Goal: Information Seeking & Learning: Learn about a topic

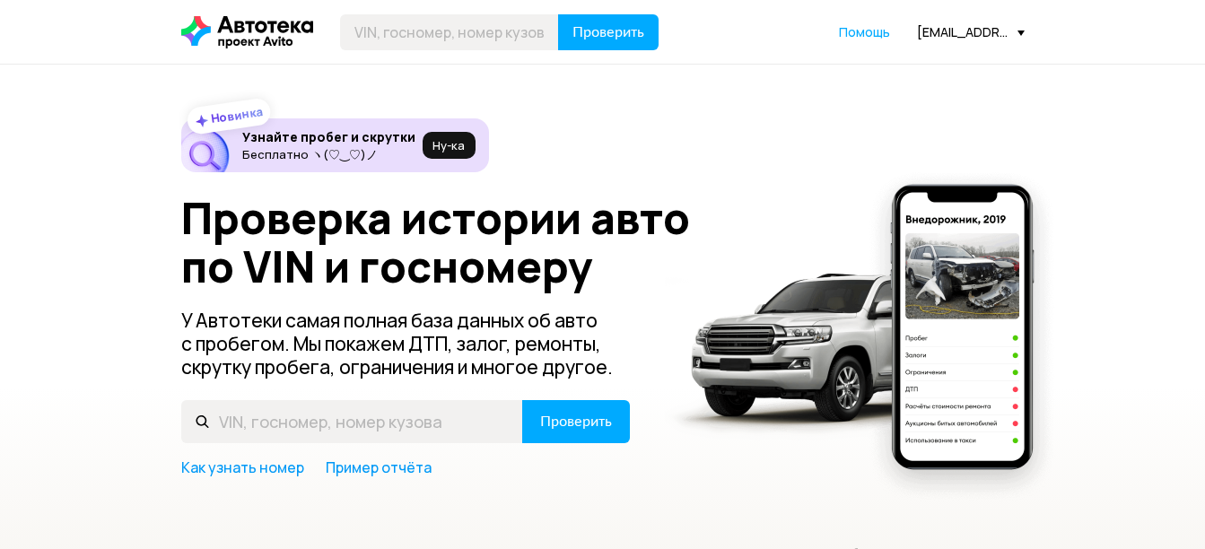
click at [929, 36] on div "[EMAIL_ADDRESS][DOMAIN_NAME]" at bounding box center [971, 31] width 108 height 17
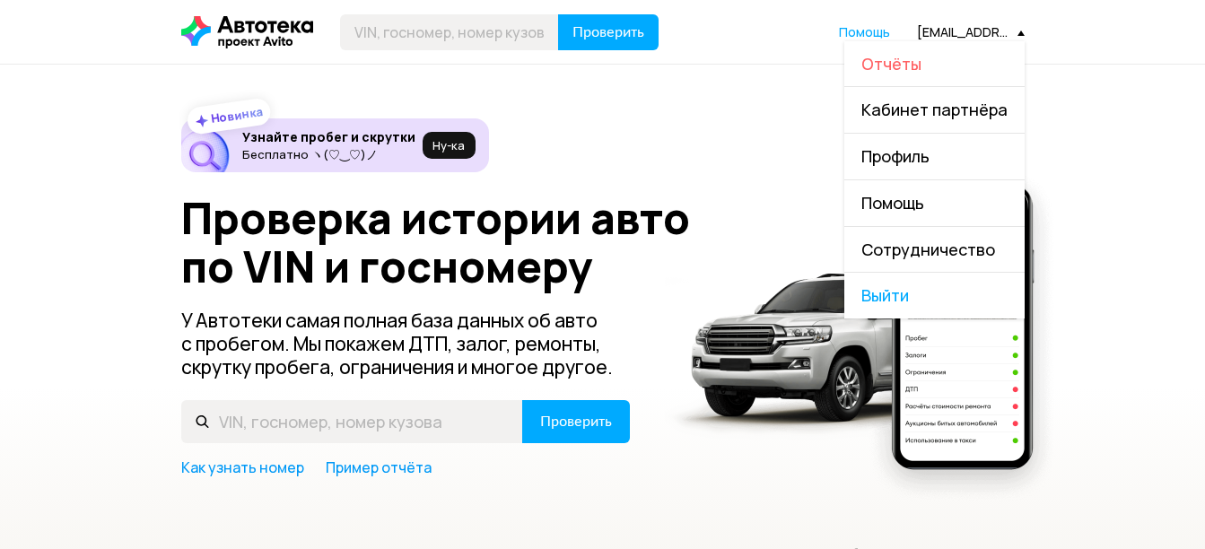
click at [921, 65] on span "Отчёты" at bounding box center [891, 64] width 60 height 22
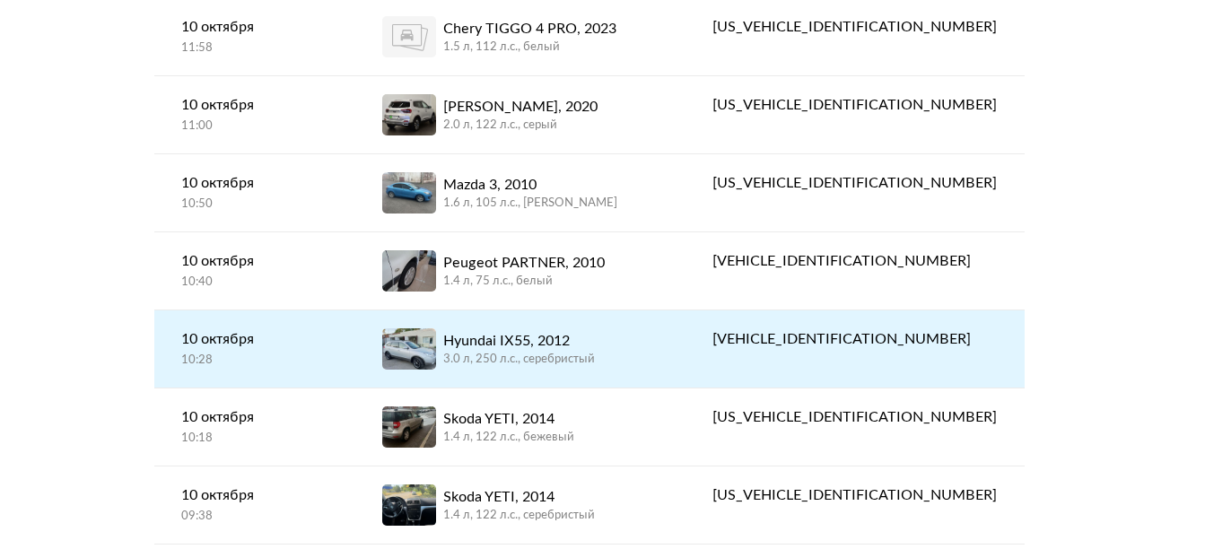
scroll to position [1256, 0]
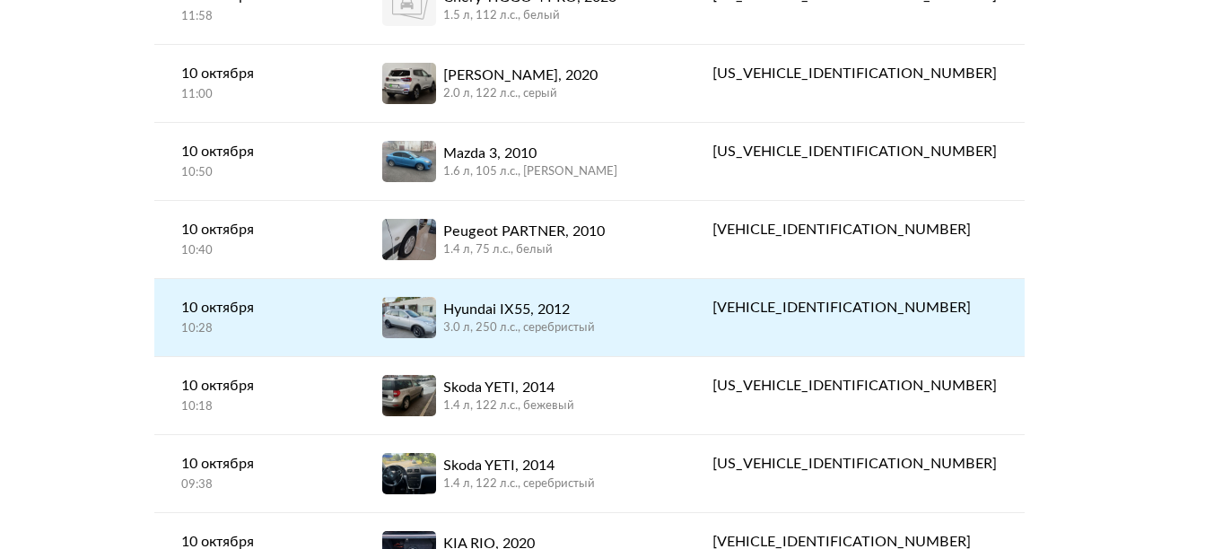
click at [658, 305] on div "Hyundai IX55, 2012 3.0 л, 250 л.c., серебристый" at bounding box center [520, 317] width 276 height 41
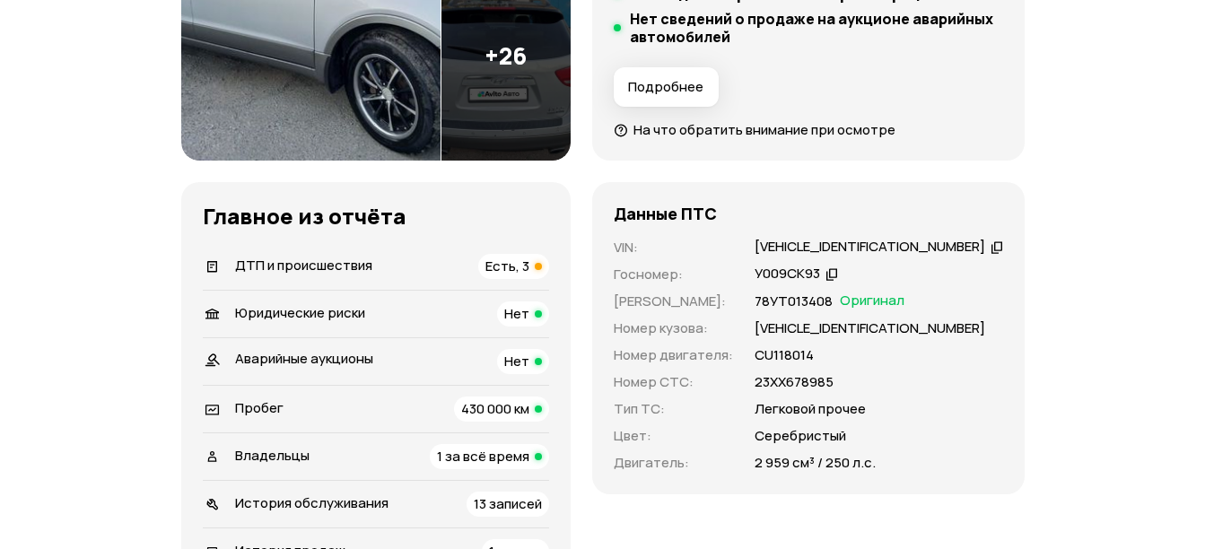
scroll to position [538, 0]
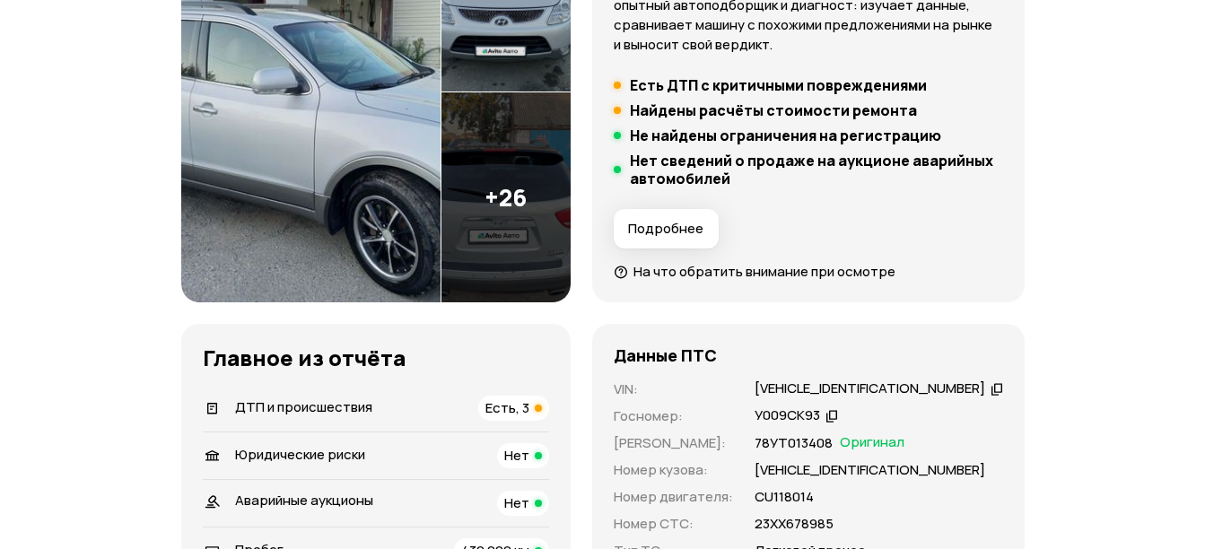
click at [519, 405] on span "Есть, 3" at bounding box center [507, 407] width 44 height 19
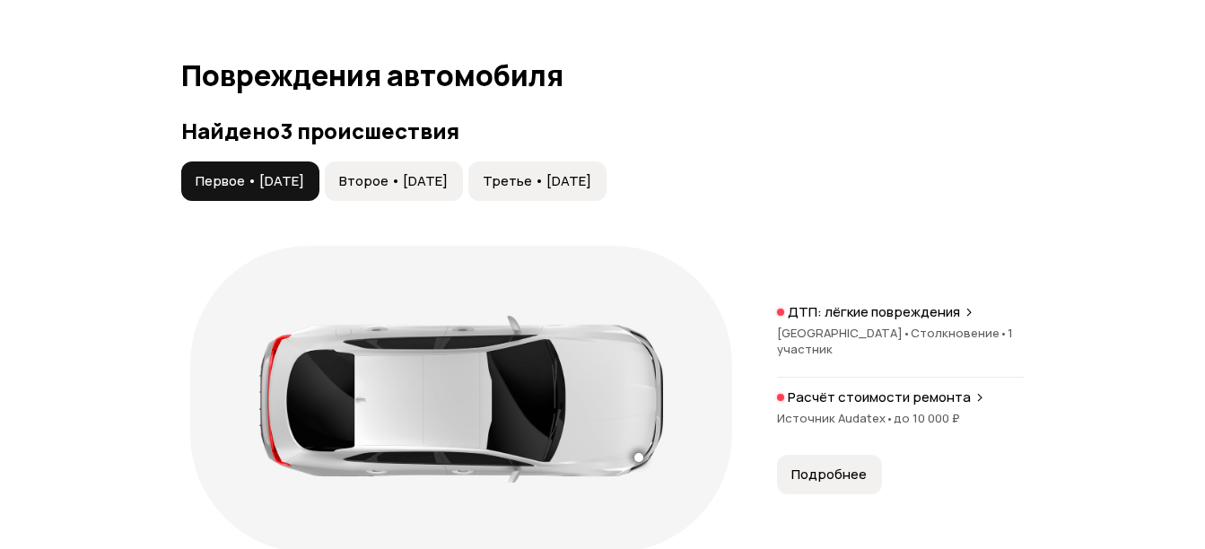
scroll to position [2028, 0]
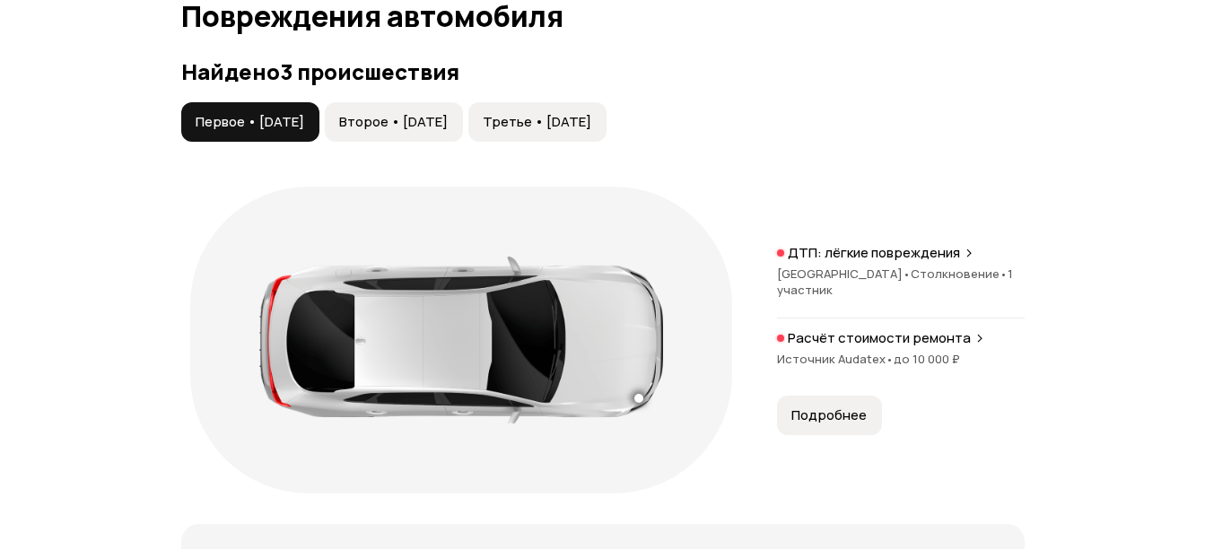
click at [448, 116] on span "Второе • [DATE]" at bounding box center [393, 122] width 109 height 18
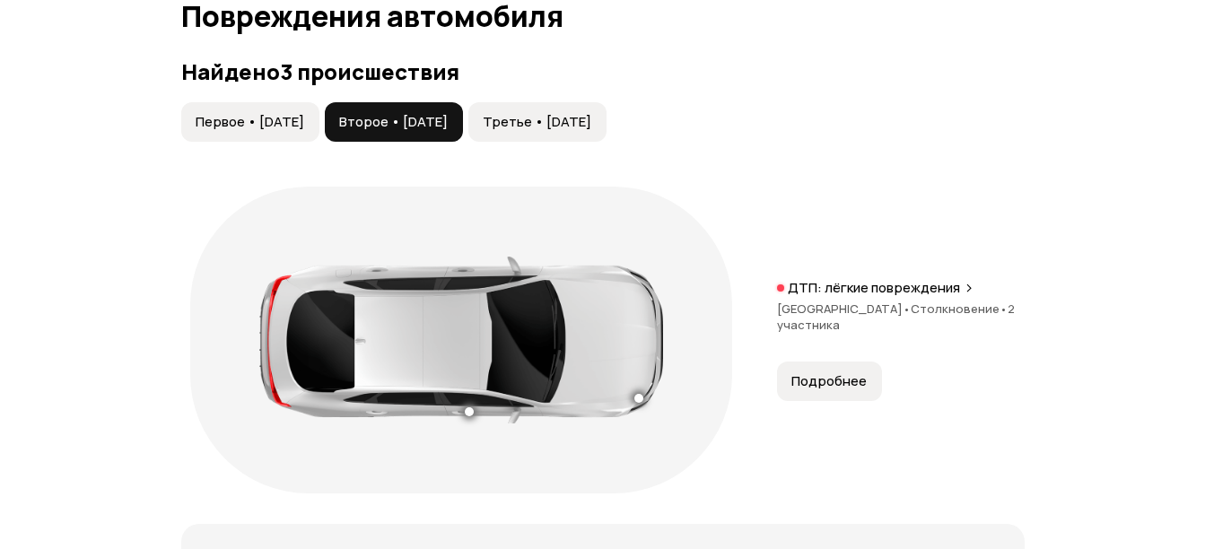
click at [561, 122] on span "Третье • [DATE]" at bounding box center [537, 122] width 109 height 18
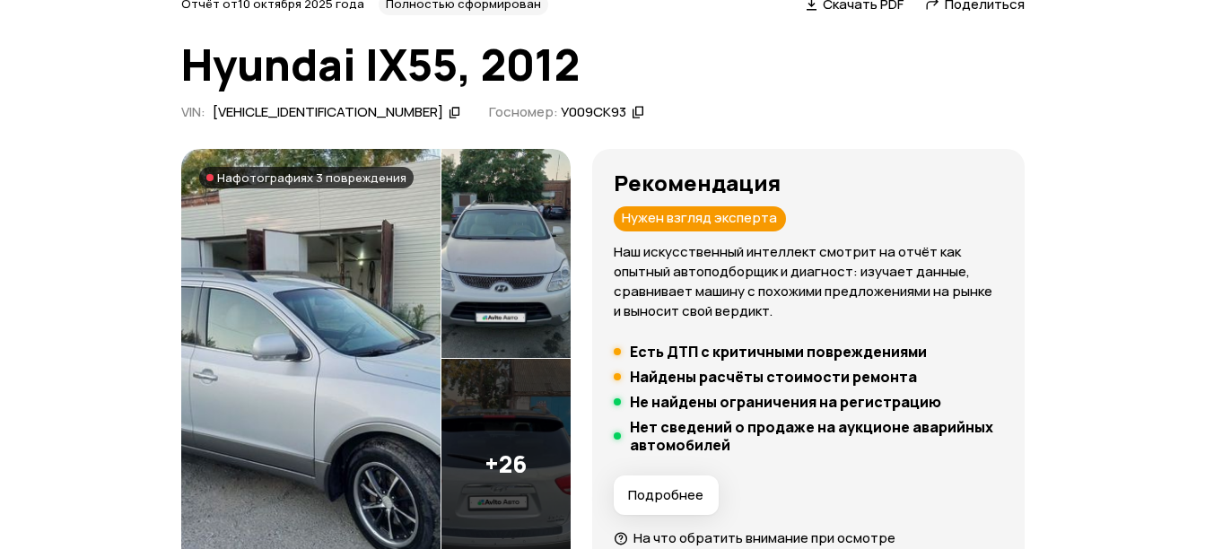
scroll to position [0, 0]
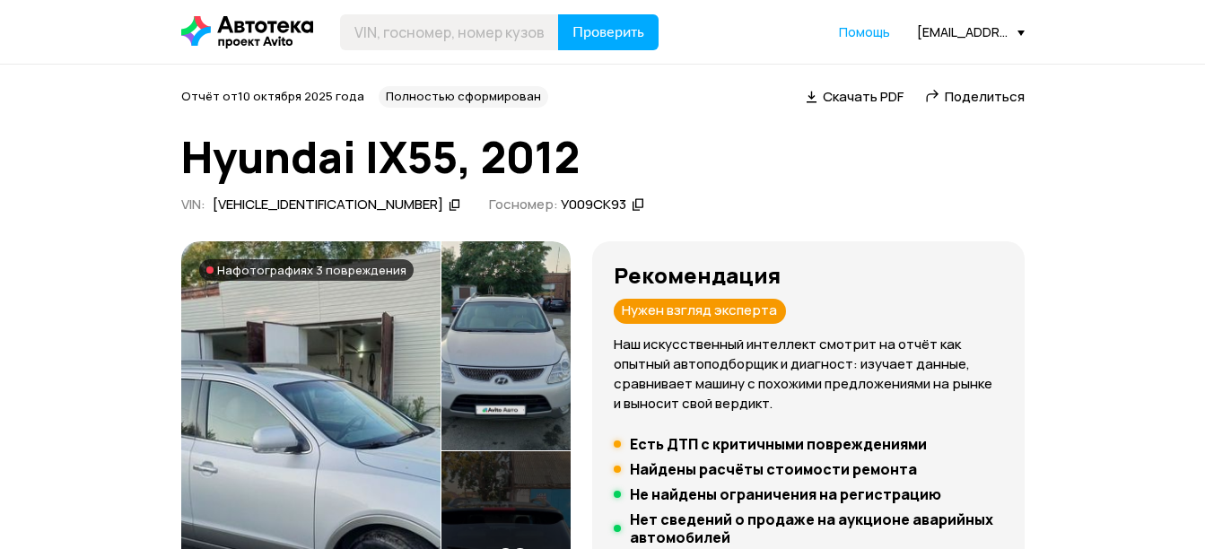
click at [341, 204] on div "[VEHICLE_IDENTIFICATION_NUMBER]" at bounding box center [328, 205] width 231 height 19
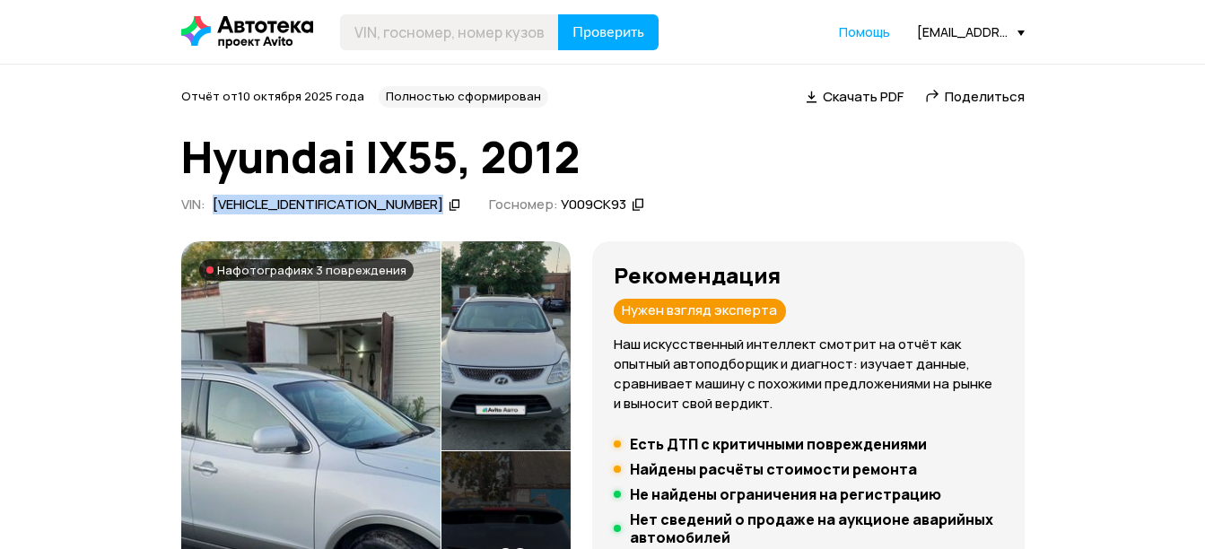
drag, startPoint x: 341, startPoint y: 204, endPoint x: 704, endPoint y: 182, distance: 364.0
click at [704, 182] on div "Отчёт от [DATE] Полностью сформирован   Скачать PDF   Поделиться Hyundai IX55, …" at bounding box center [602, 153] width 843 height 134
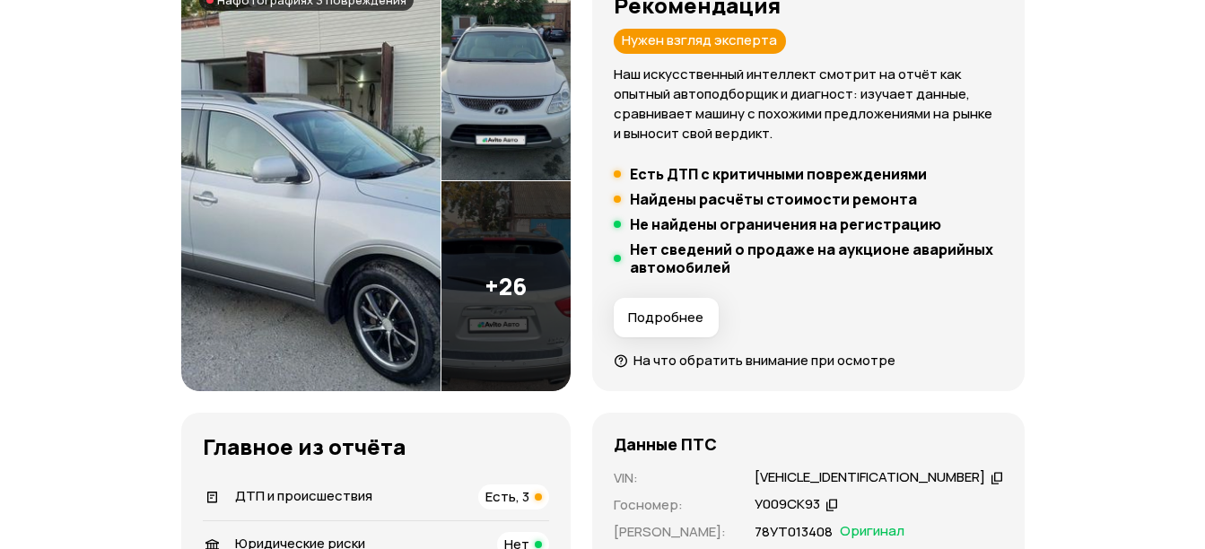
scroll to position [538, 0]
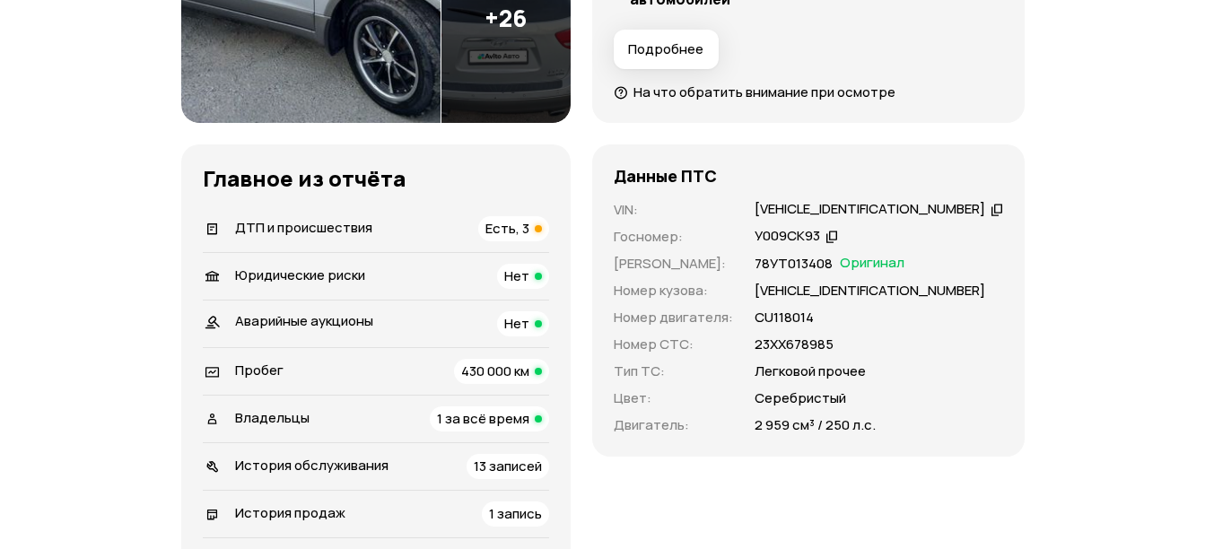
click at [891, 205] on div "[VEHICLE_IDENTIFICATION_NUMBER]" at bounding box center [869, 209] width 231 height 19
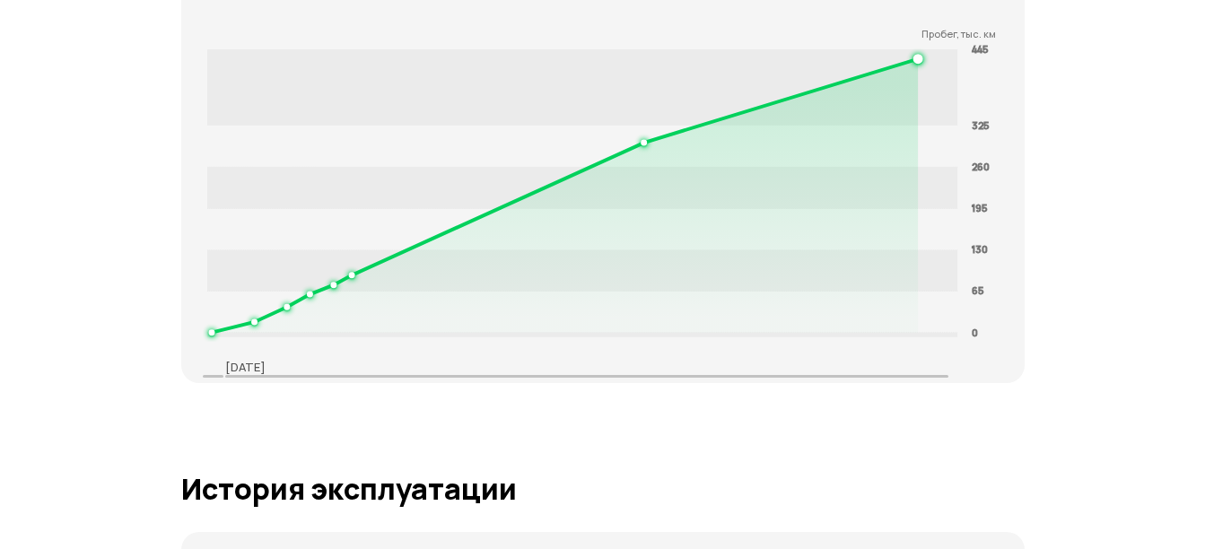
scroll to position [0, 0]
